Goal: Task Accomplishment & Management: Use online tool/utility

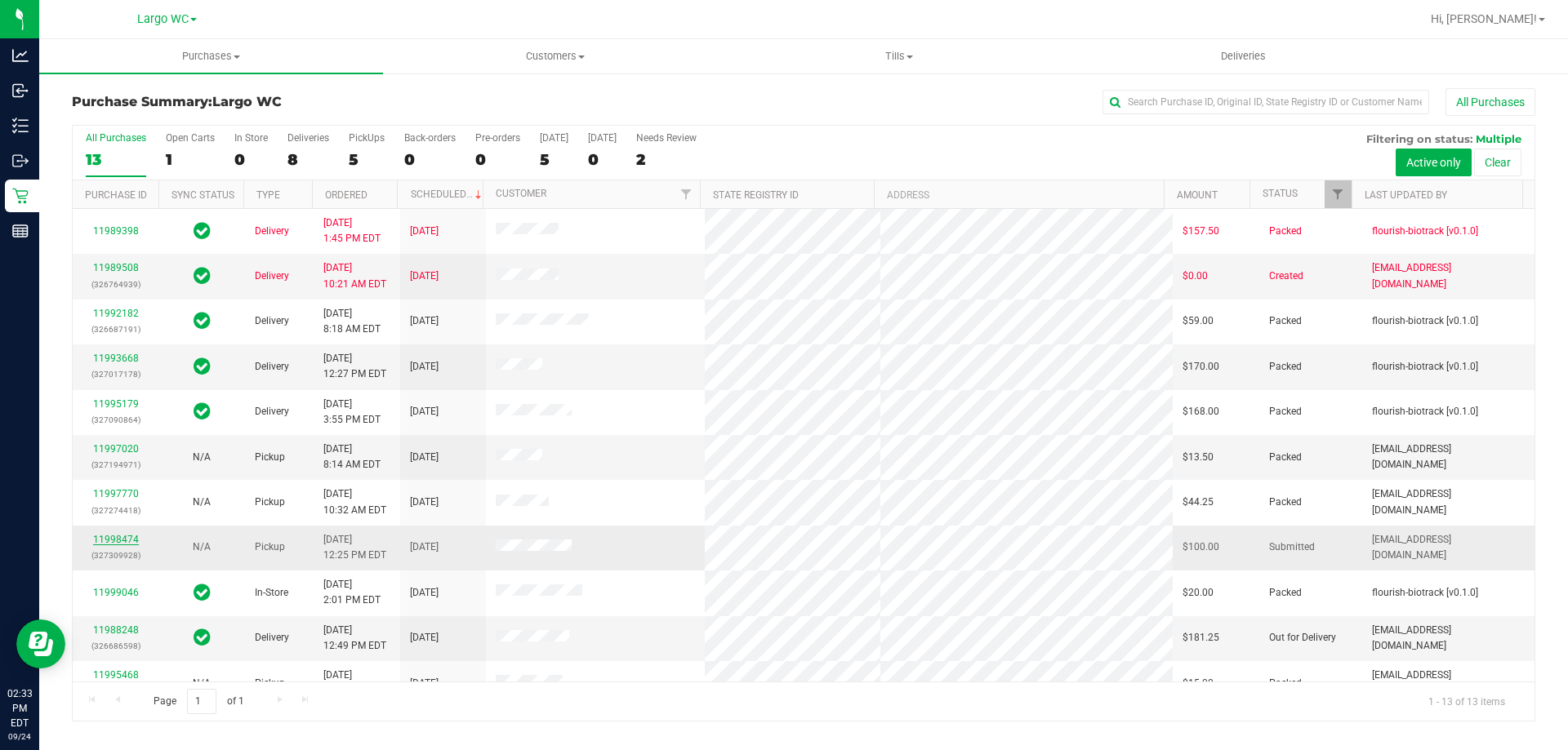
click at [118, 542] on link "11998474" at bounding box center [116, 540] width 46 height 12
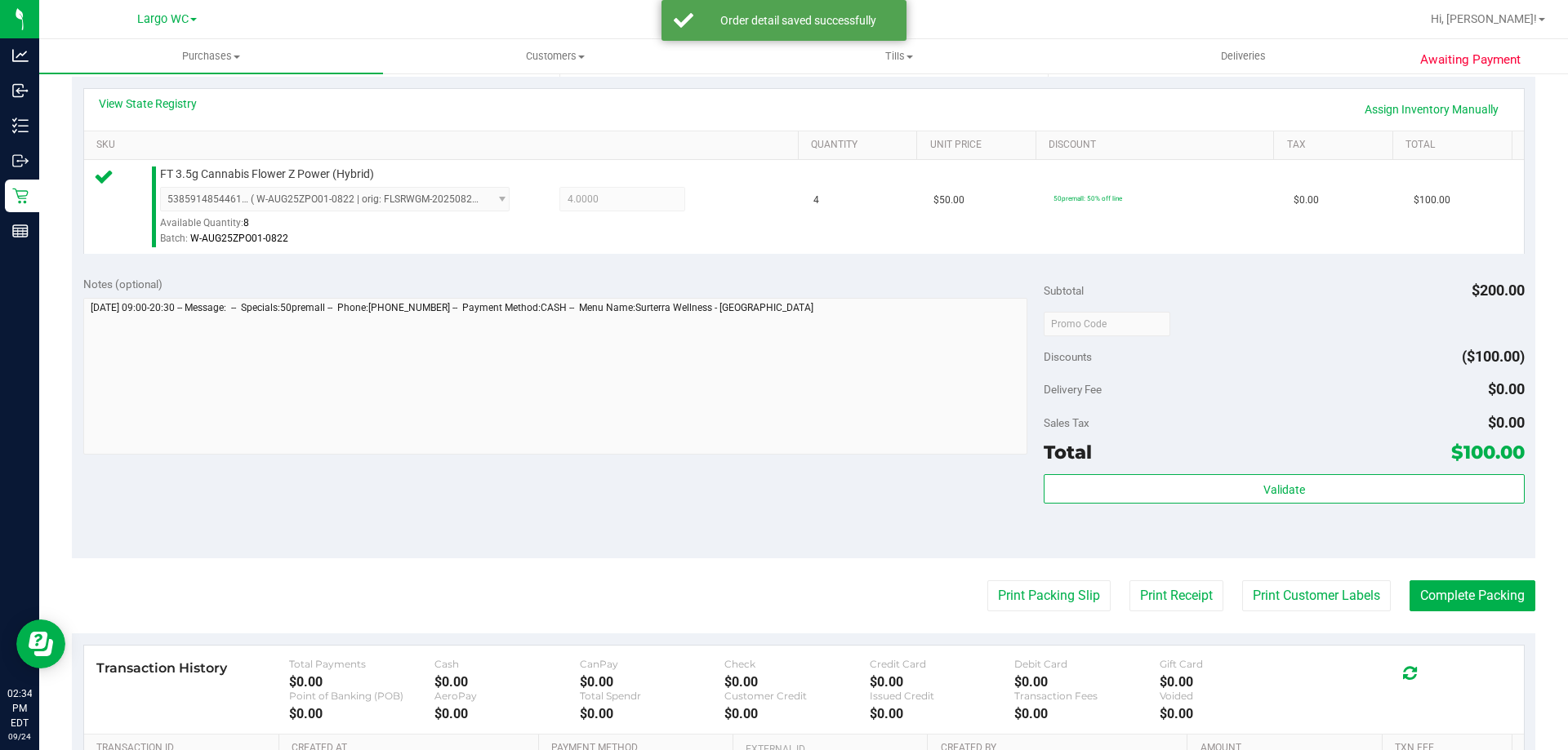
scroll to position [585, 0]
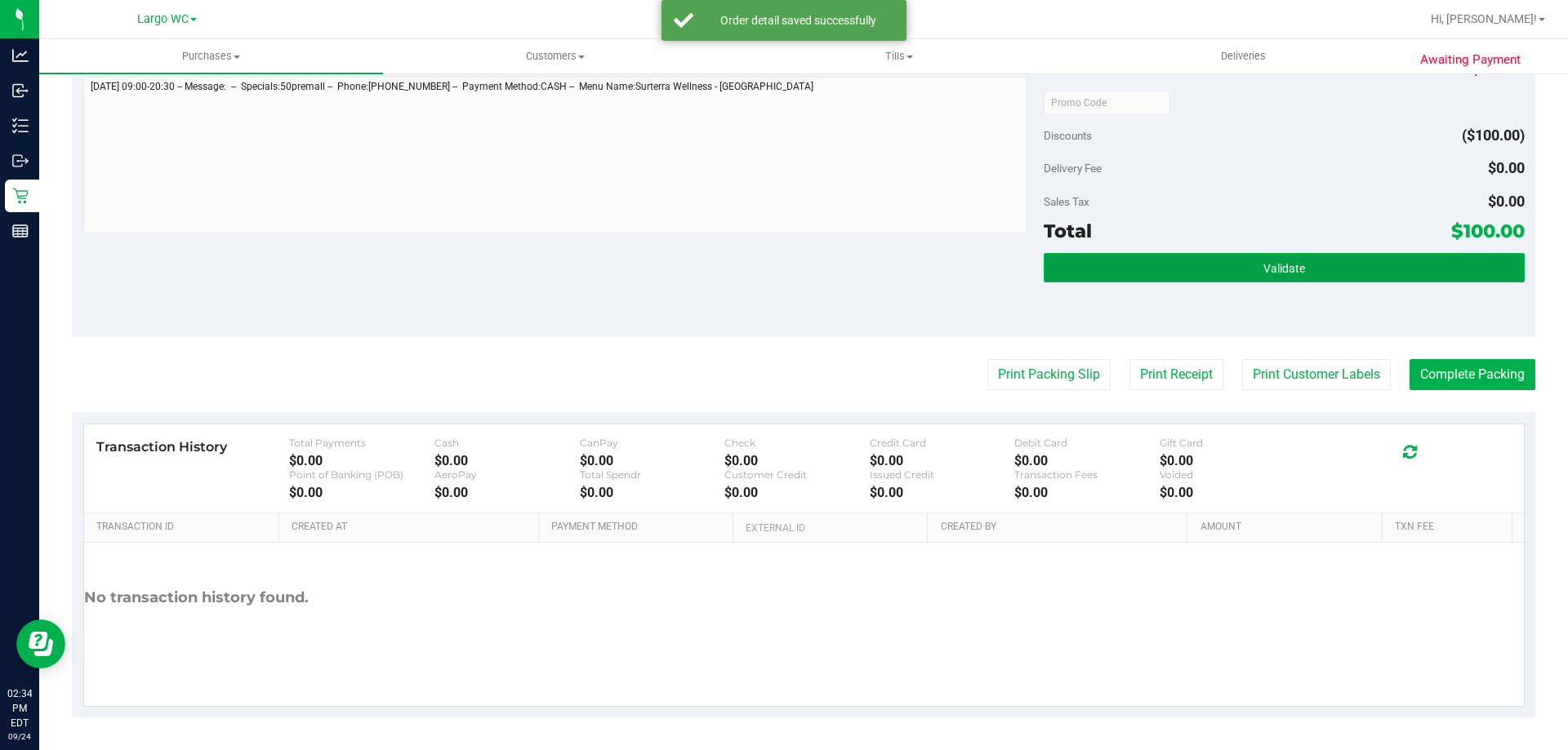
click at [1330, 266] on button "Validate" at bounding box center [1284, 267] width 480 height 29
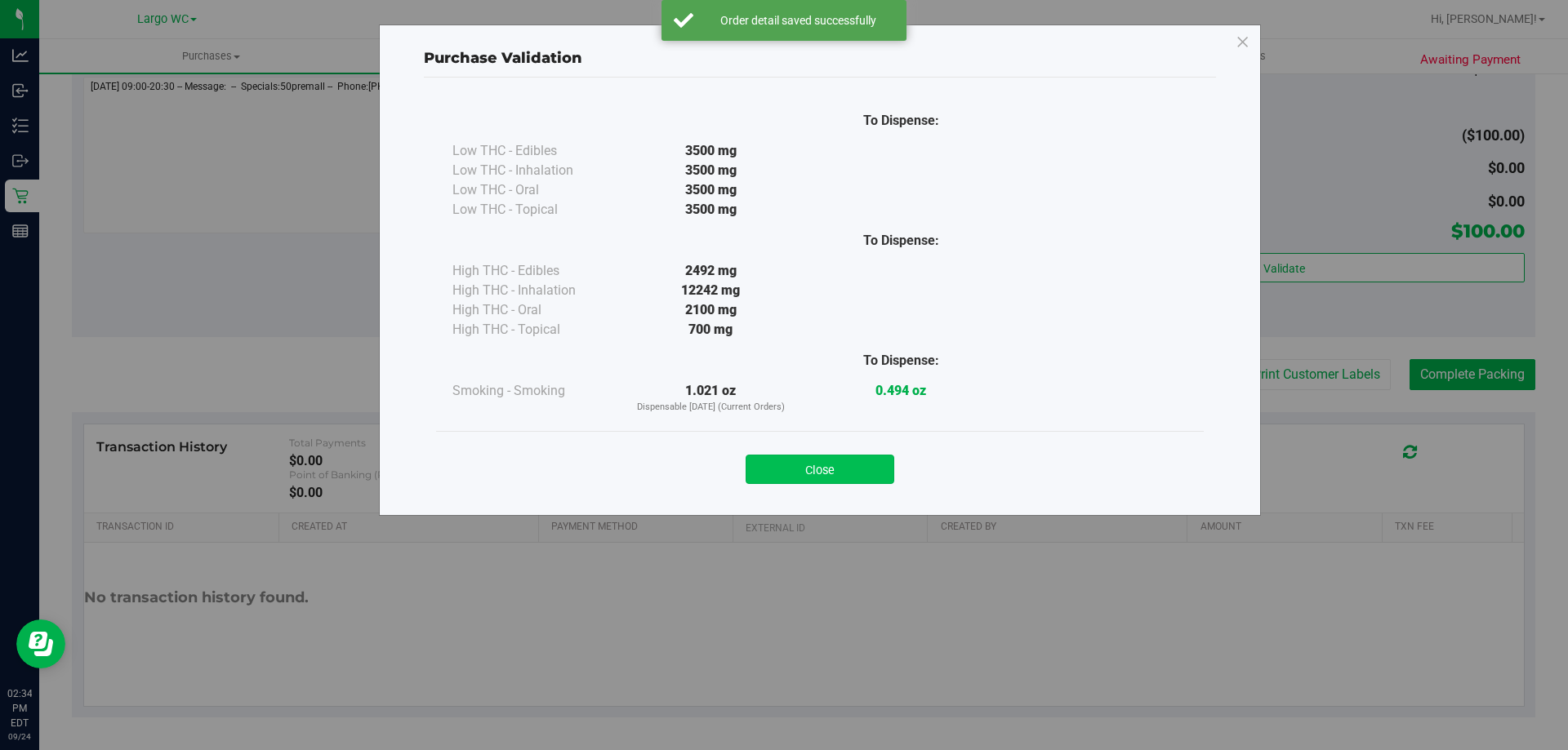
click at [850, 455] on button "Close" at bounding box center [819, 468] width 149 height 29
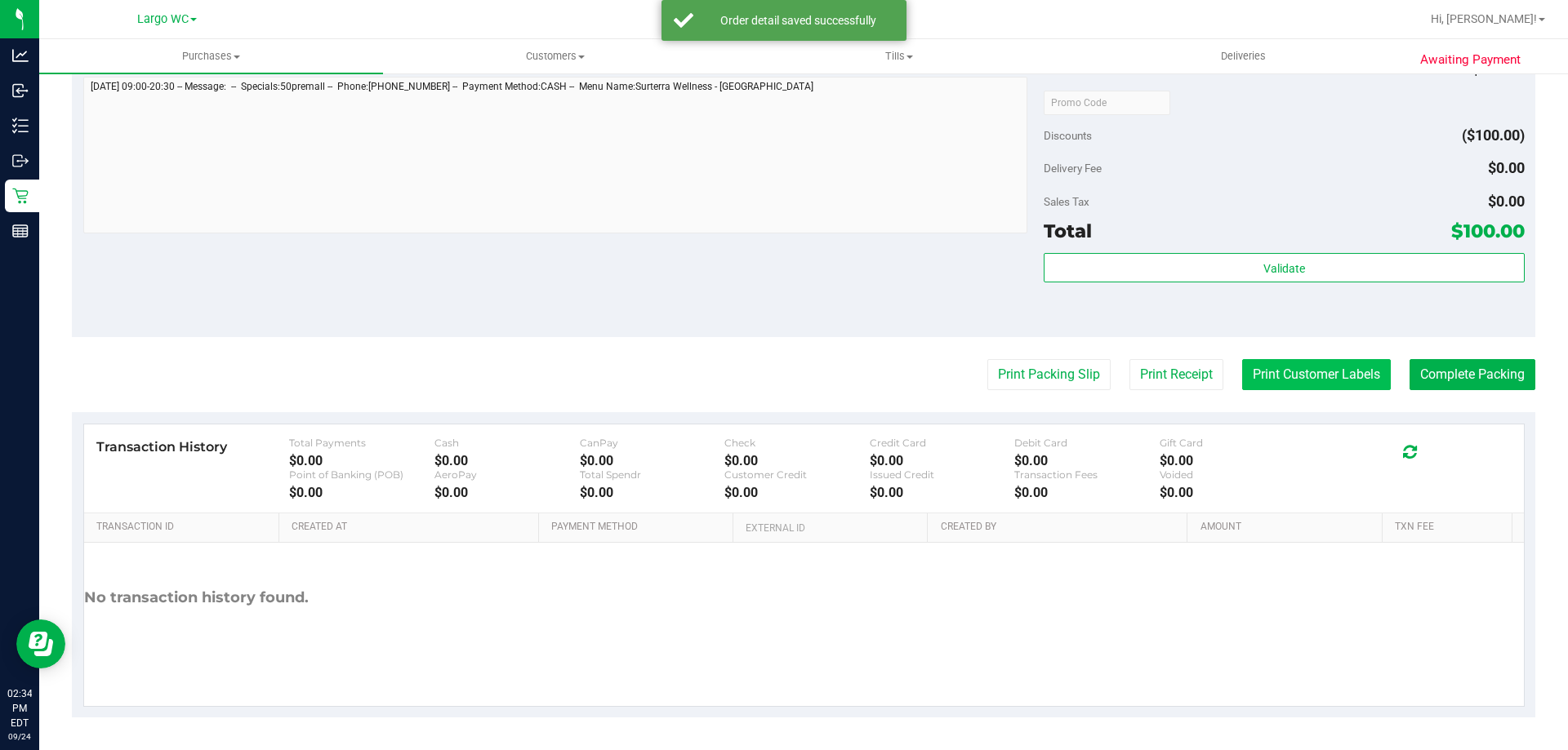
click at [1284, 370] on button "Print Customer Labels" at bounding box center [1316, 374] width 149 height 31
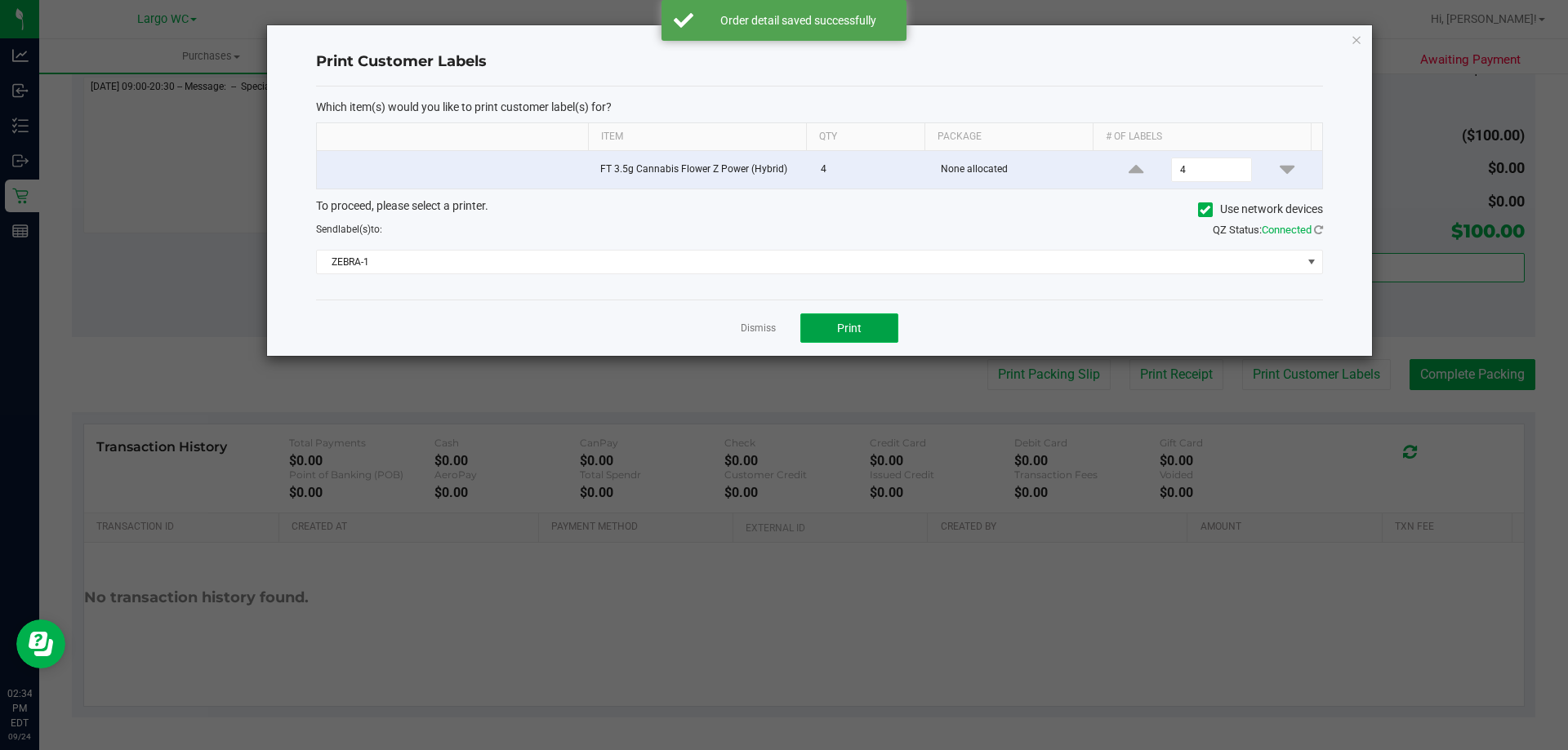
click at [858, 331] on span "Print" at bounding box center [848, 328] width 24 height 13
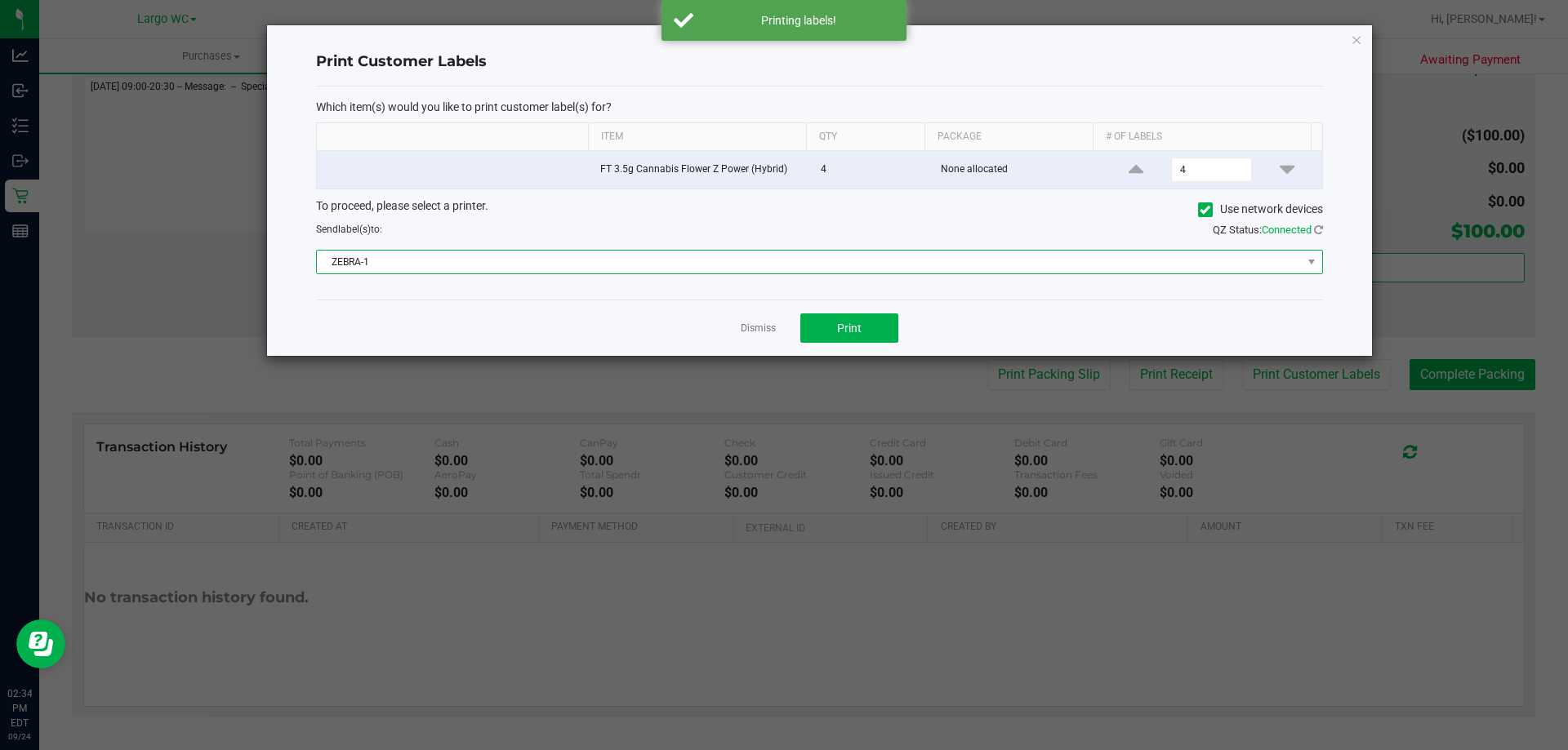
click at [671, 273] on span "ZEBRA-1" at bounding box center [809, 262] width 985 height 23
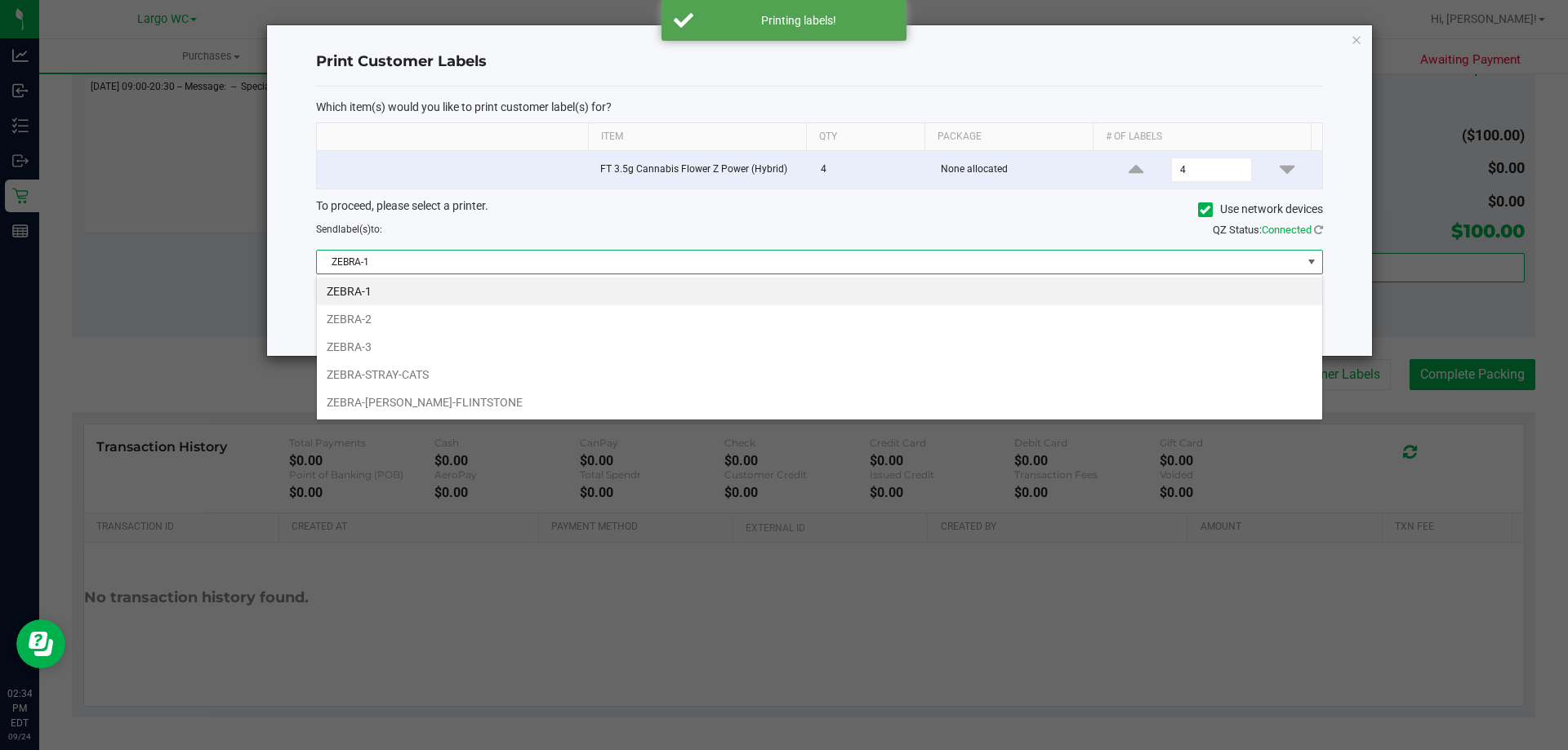
scroll to position [24, 1006]
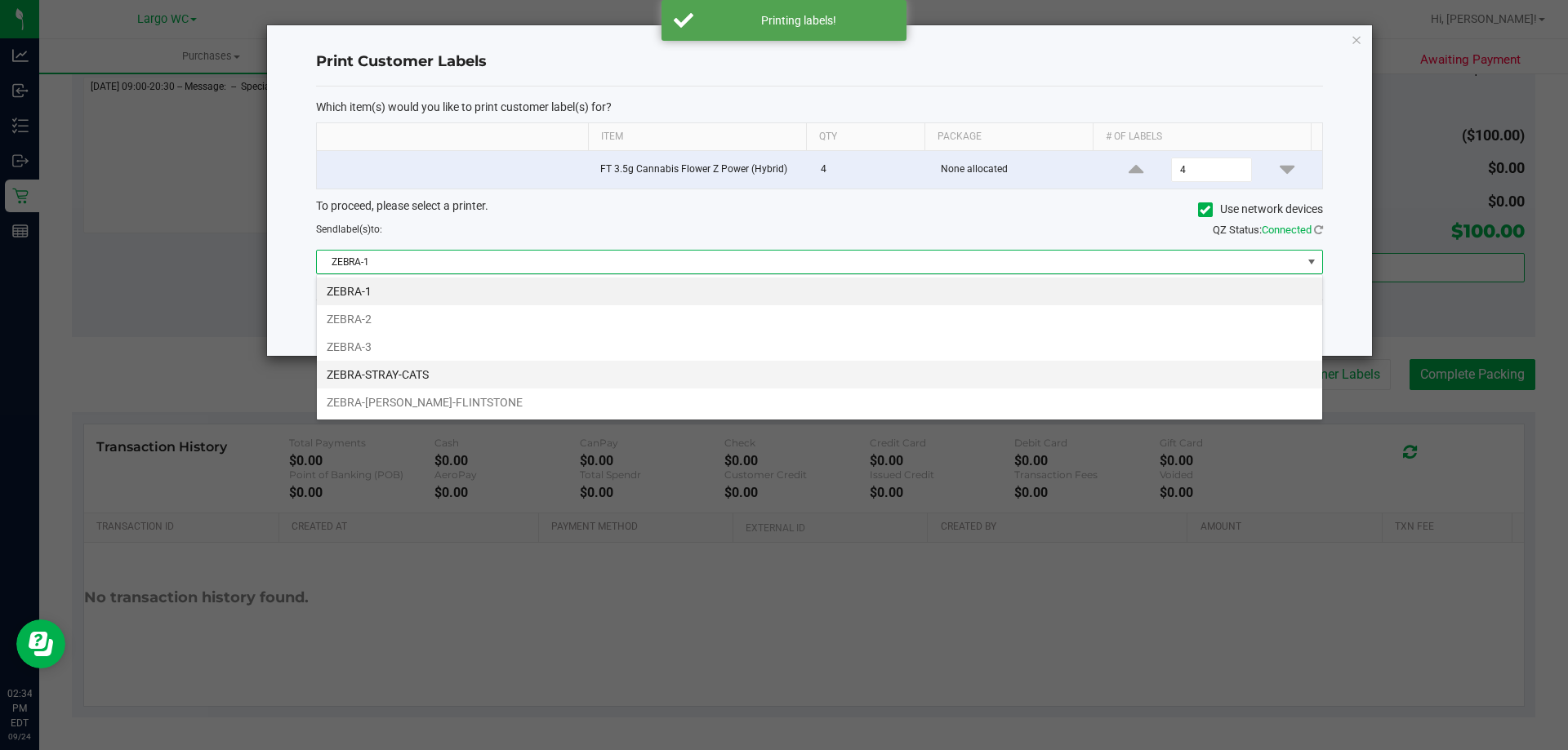
click at [430, 380] on li "ZEBRA-STRAY-CATS" at bounding box center [819, 374] width 1005 height 27
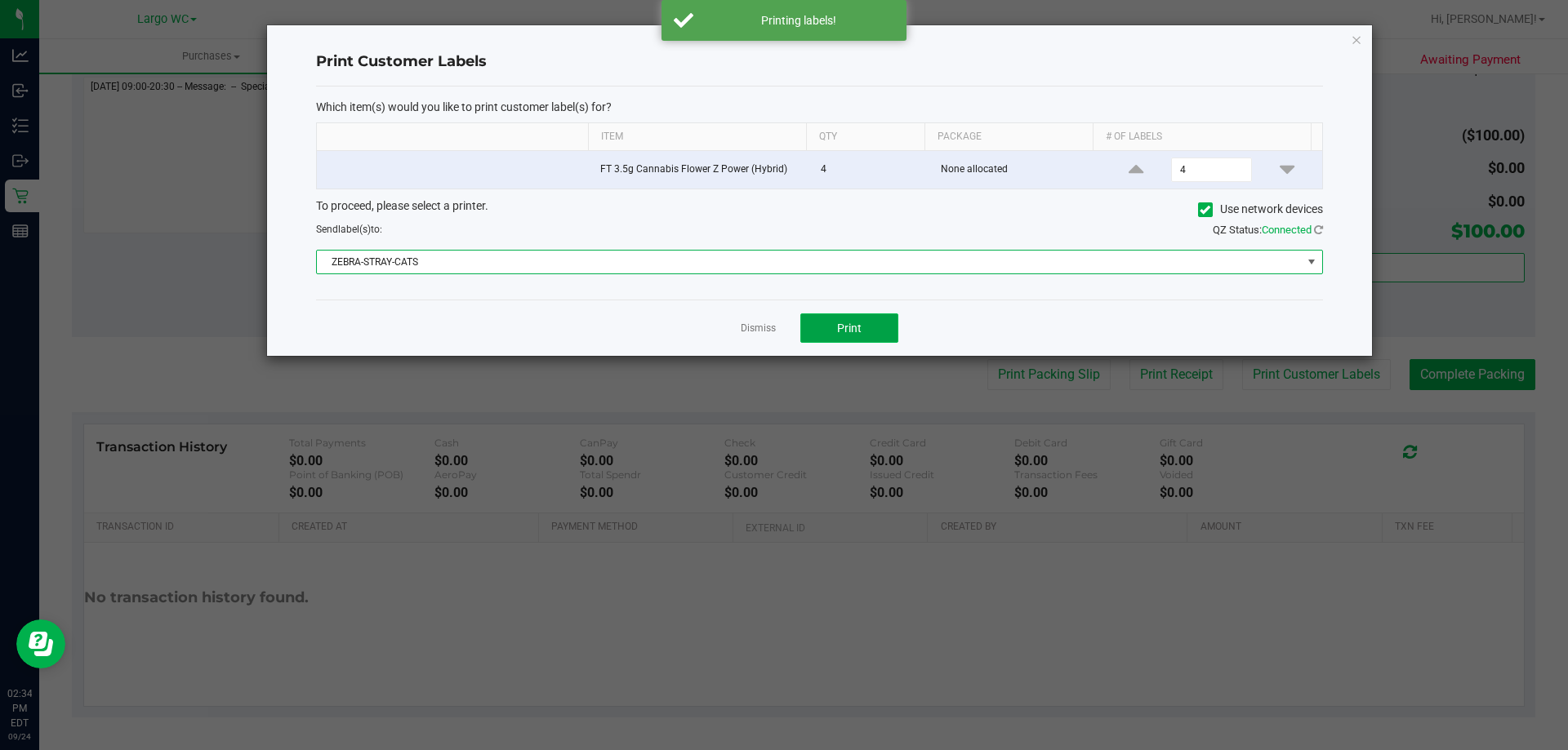
click at [859, 331] on span "Print" at bounding box center [848, 328] width 24 height 13
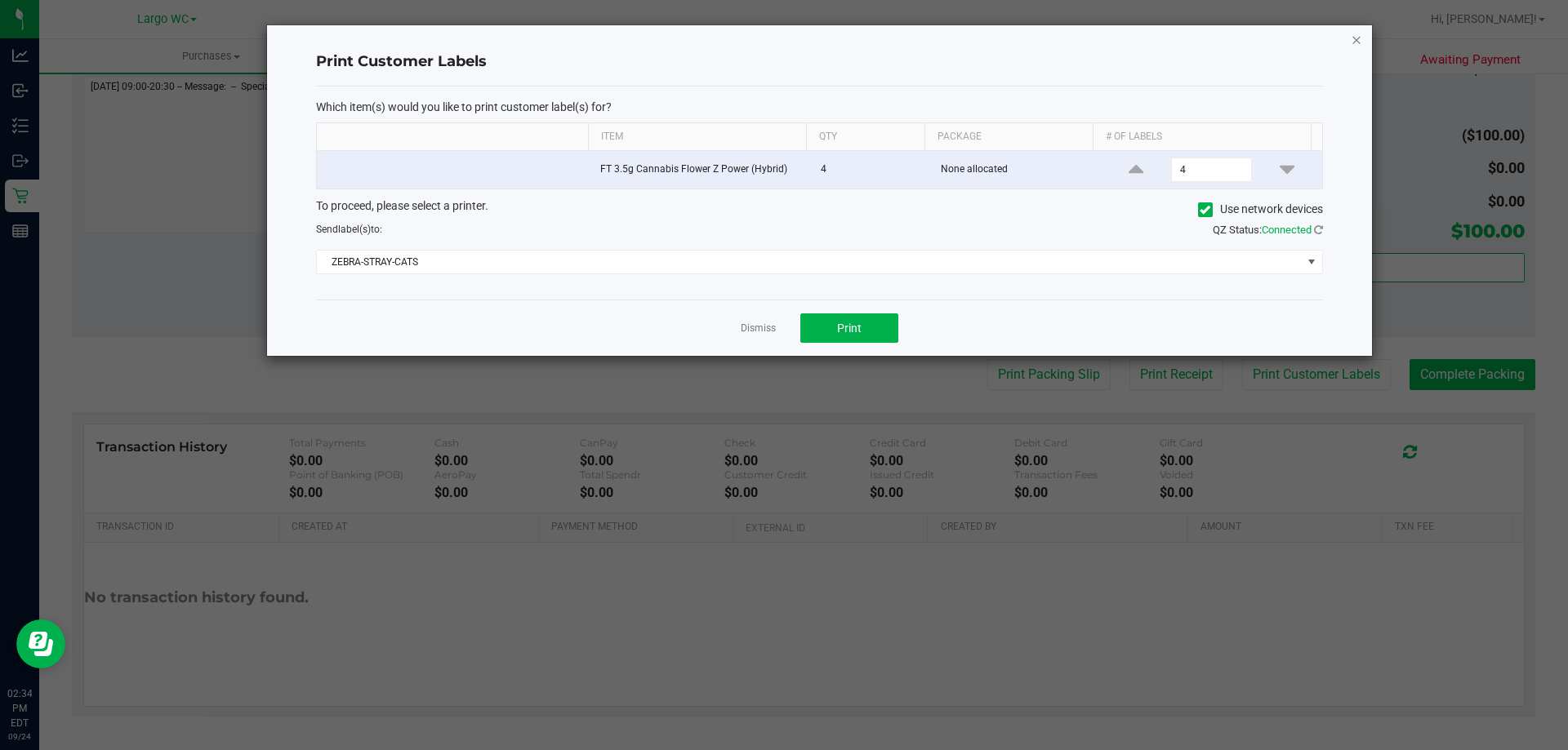
click at [1355, 39] on icon "button" at bounding box center [1356, 39] width 12 height 20
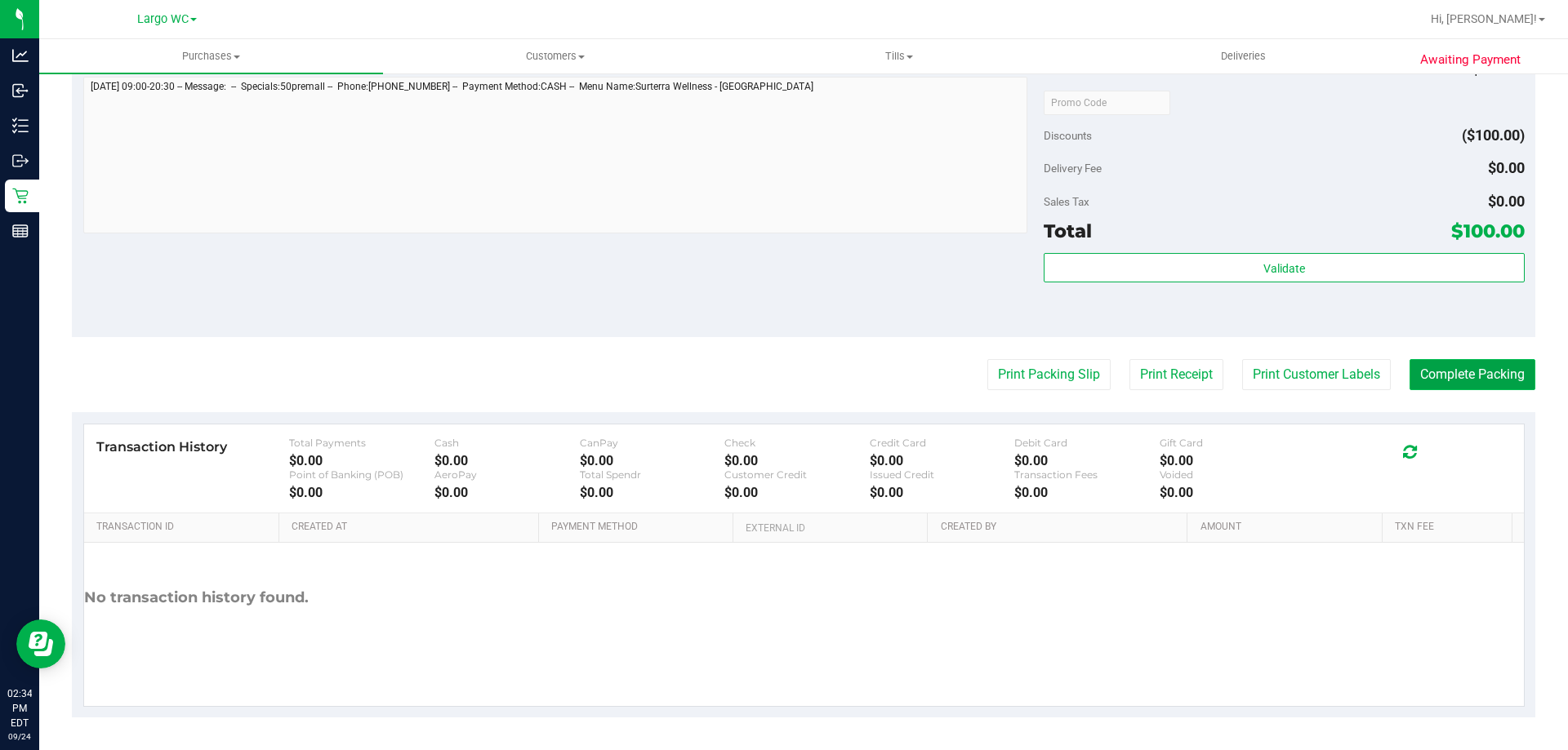
click at [1472, 374] on button "Complete Packing" at bounding box center [1472, 374] width 125 height 31
